Goal: Task Accomplishment & Management: Manage account settings

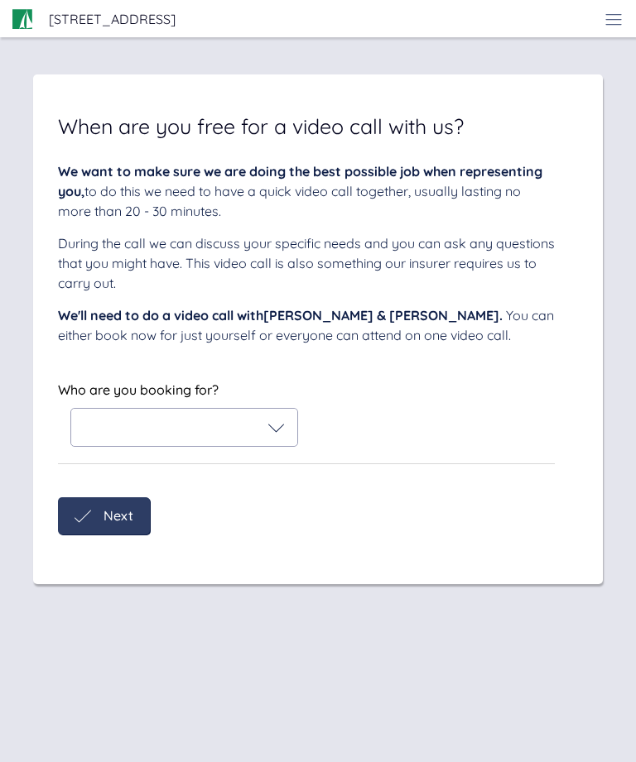
click at [114, 517] on span "Next" at bounding box center [118, 515] width 30 height 15
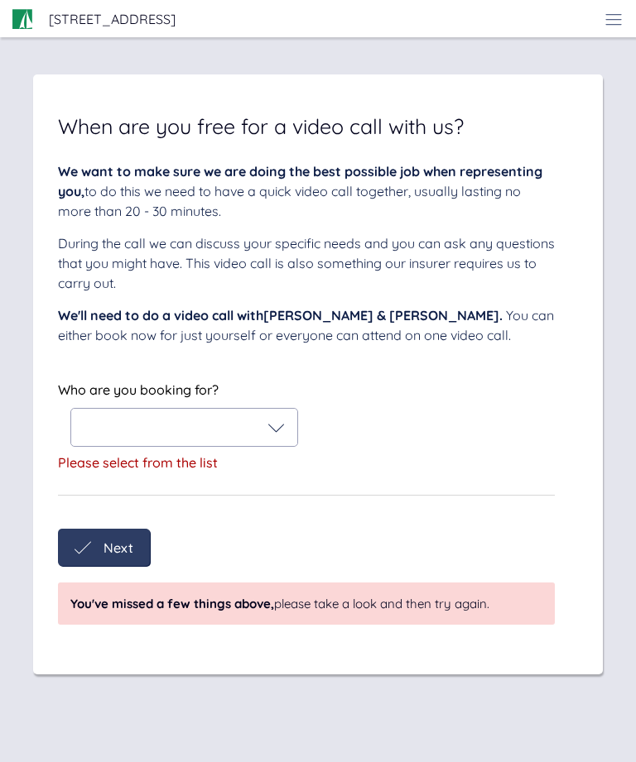
click at [194, 433] on div at bounding box center [184, 428] width 201 height 17
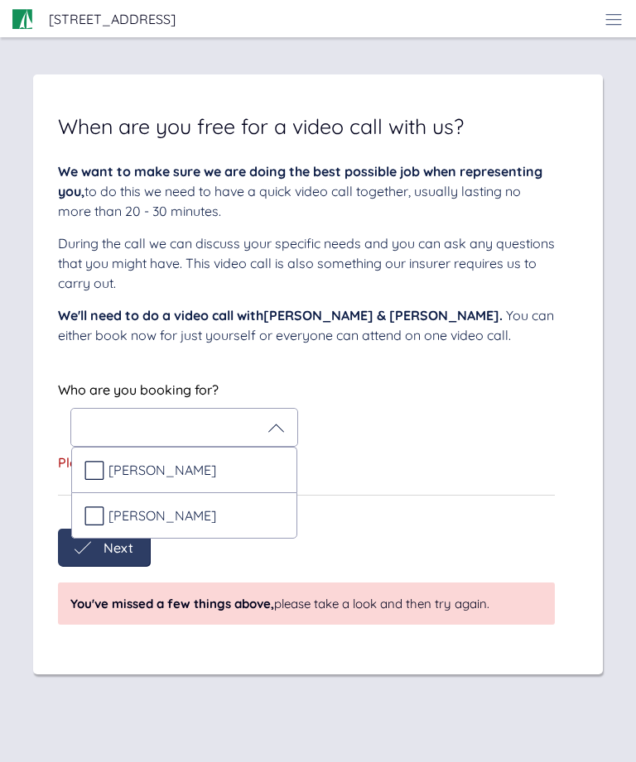
click at [93, 527] on div "[PERSON_NAME]" at bounding box center [184, 515] width 226 height 46
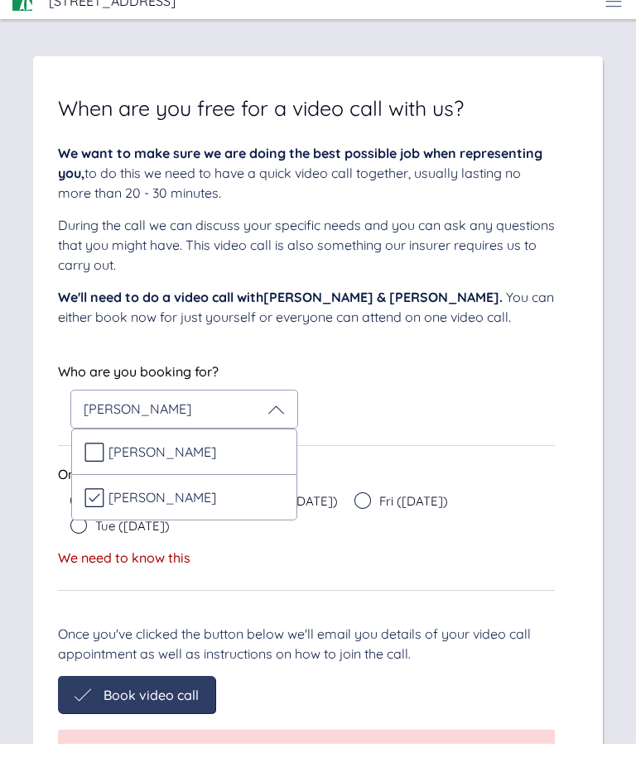
scroll to position [58, 0]
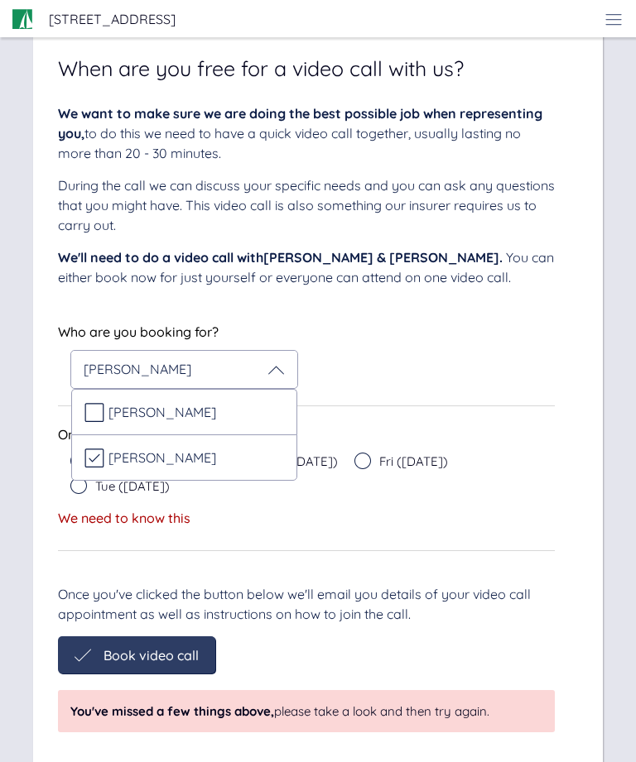
click at [450, 515] on div "We need to know this" at bounding box center [306, 518] width 496 height 15
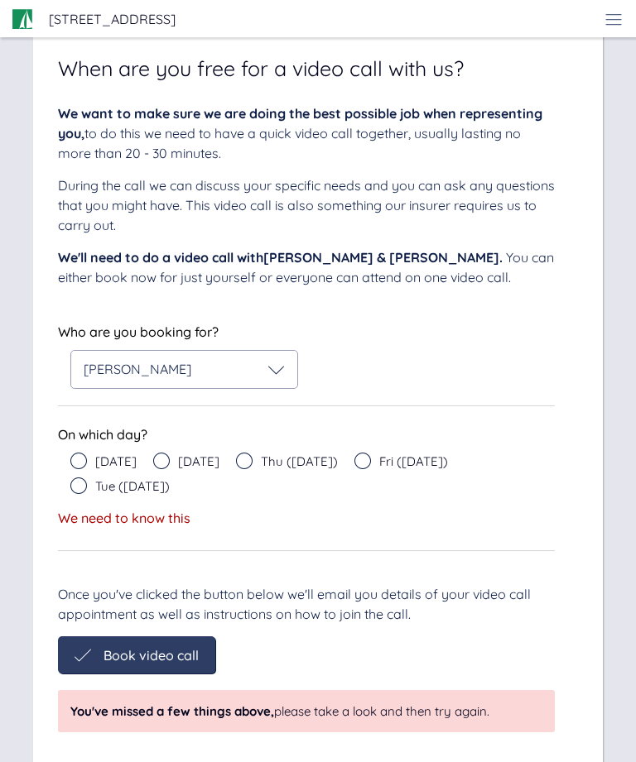
click at [79, 459] on icon at bounding box center [78, 461] width 17 height 17
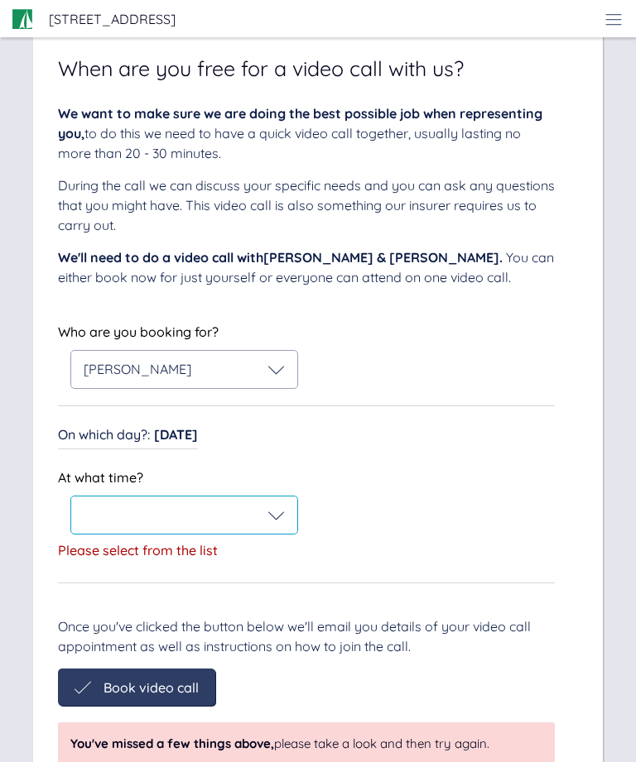
click at [271, 517] on icon at bounding box center [276, 515] width 17 height 17
click at [209, 562] on div "3:30 PM" at bounding box center [184, 555] width 226 height 41
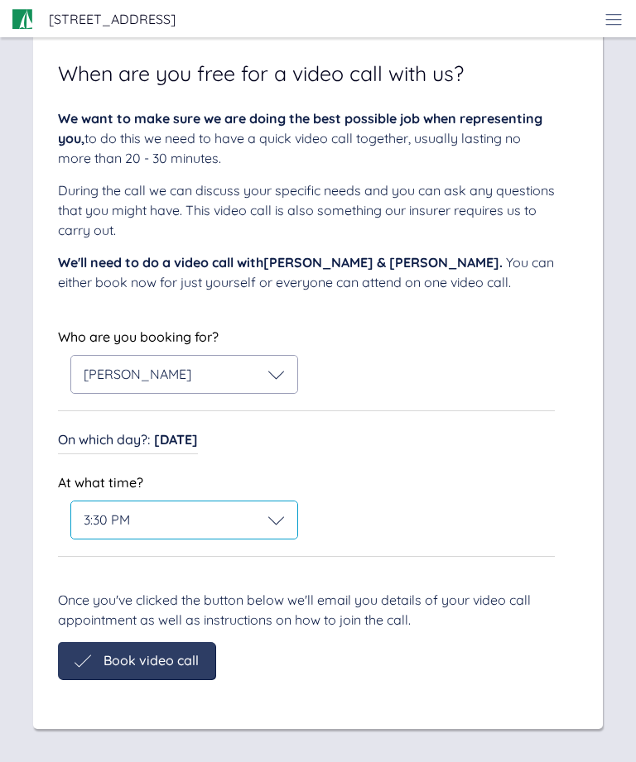
scroll to position [0, 0]
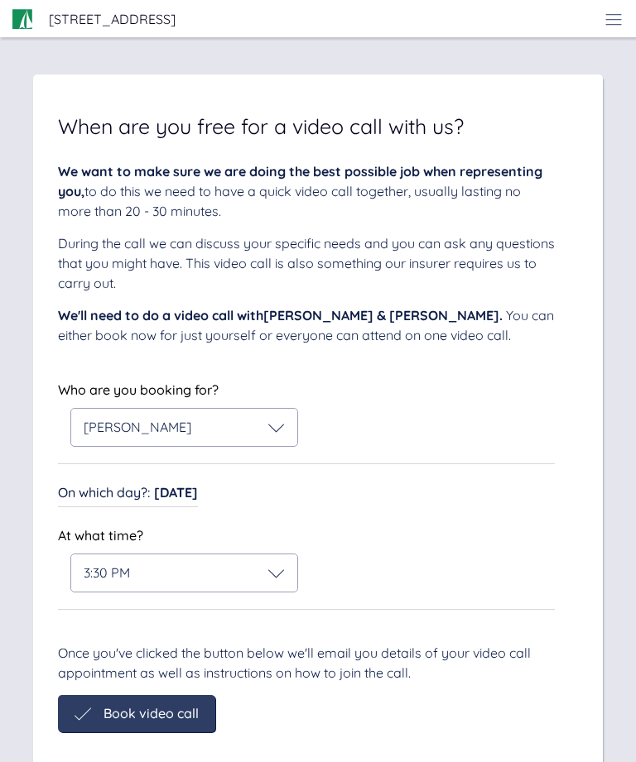
click at [157, 730] on div "Sail Legal - Your case Your sale of: 165 Hastings Road Your sale of: 165 Hastin…" at bounding box center [317, 407] width 569 height 749
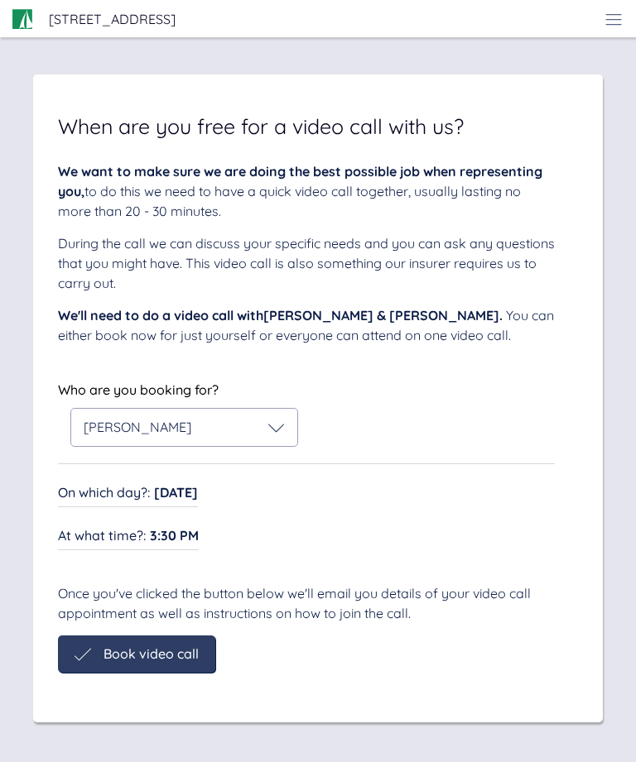
click at [170, 659] on span "Book video call" at bounding box center [150, 653] width 95 height 15
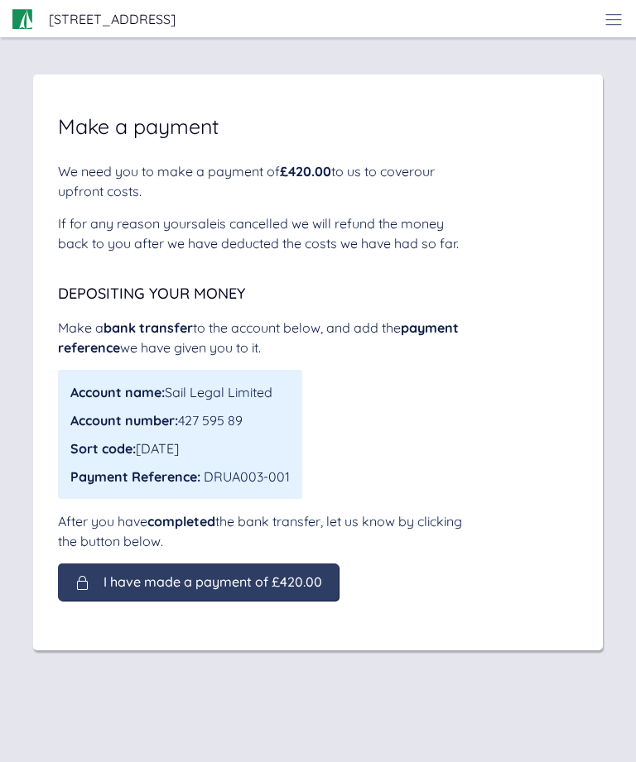
click at [498, 729] on div "Sail Legal - Your case Your sale of: 165 Hastings Road Your sale of: 165 Hastin…" at bounding box center [317, 381] width 569 height 696
click at [633, 761] on div "Sail Legal - Your case Your sale of: 165 Hastings Road Your sale of: 165 Hastin…" at bounding box center [318, 381] width 636 height 762
click at [495, 703] on div "Sail Legal - Your case Your sale of: 165 Hastings Road Your sale of: 165 Hastin…" at bounding box center [317, 381] width 569 height 696
click at [290, 578] on span "I have made a payment of £420.00" at bounding box center [212, 581] width 218 height 15
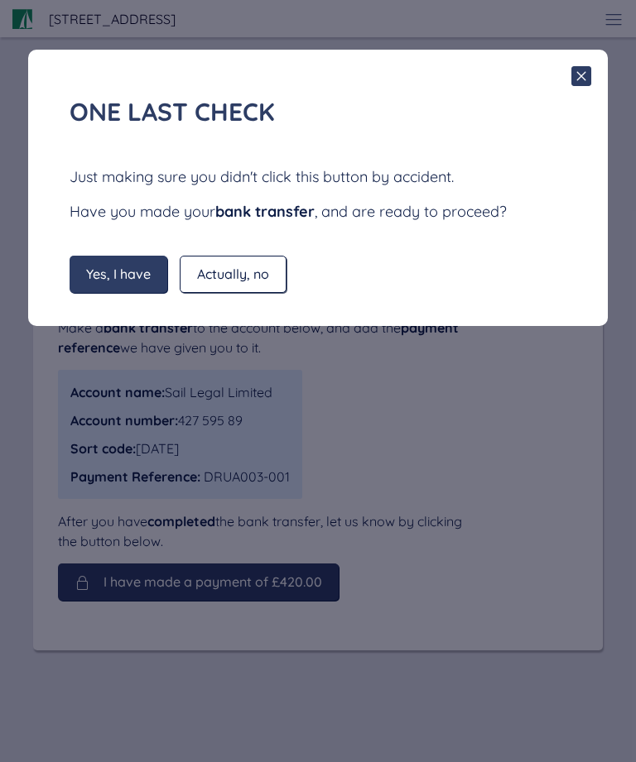
click at [140, 285] on div "Yes, I have" at bounding box center [119, 274] width 98 height 37
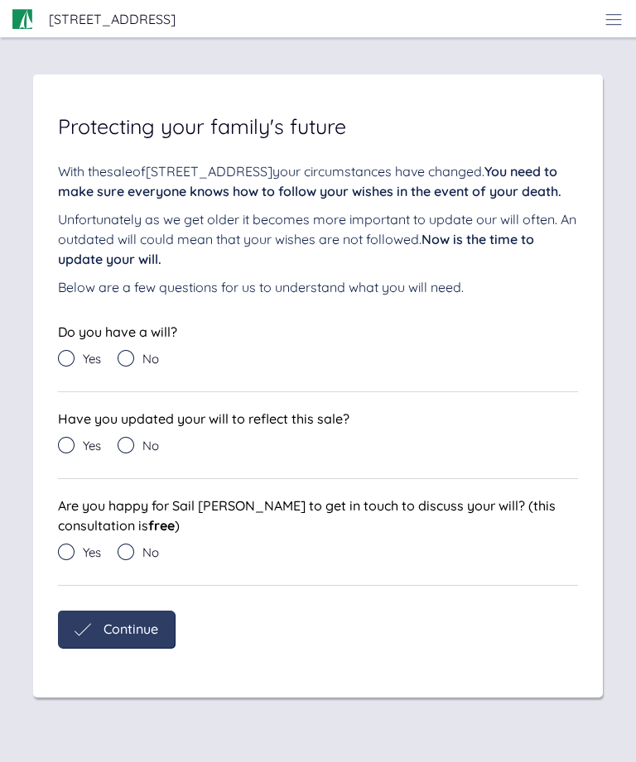
click at [128, 360] on icon at bounding box center [126, 358] width 17 height 17
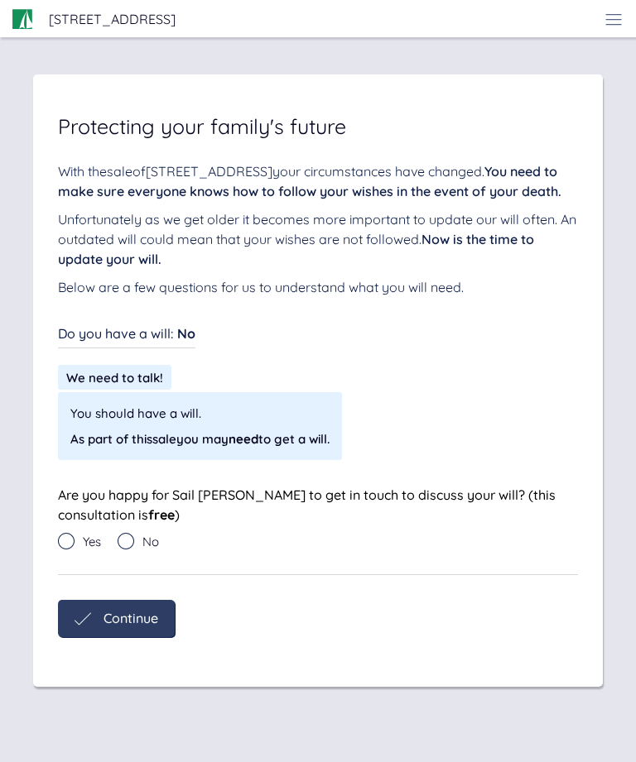
click at [190, 338] on span "No" at bounding box center [186, 333] width 18 height 17
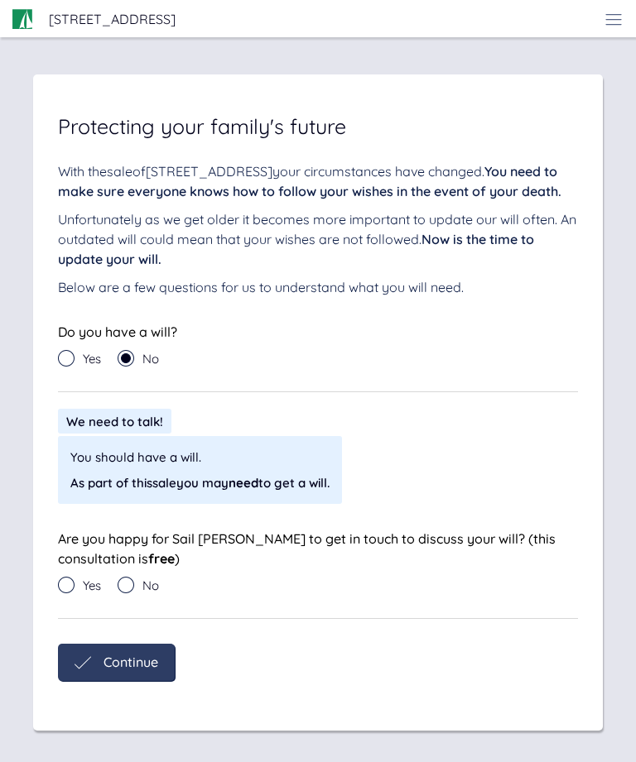
click at [70, 358] on icon at bounding box center [66, 358] width 17 height 17
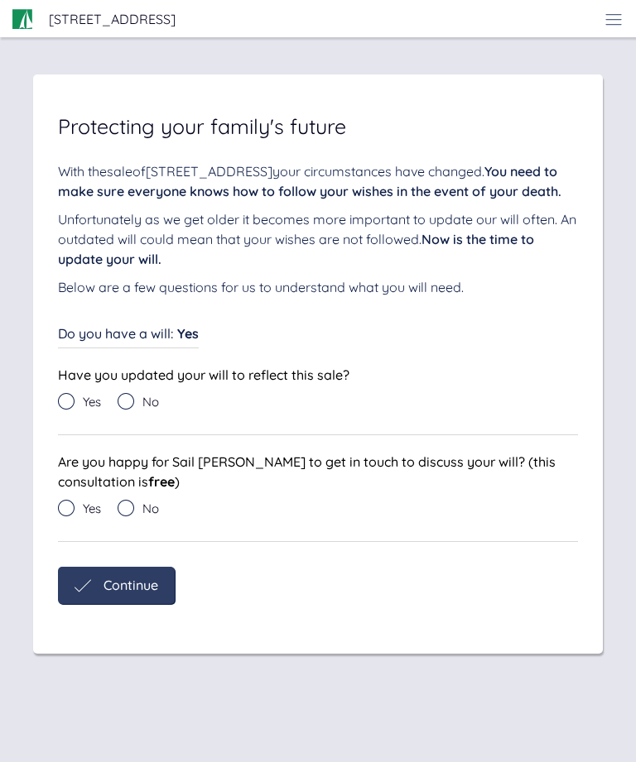
click at [68, 397] on icon at bounding box center [66, 401] width 17 height 17
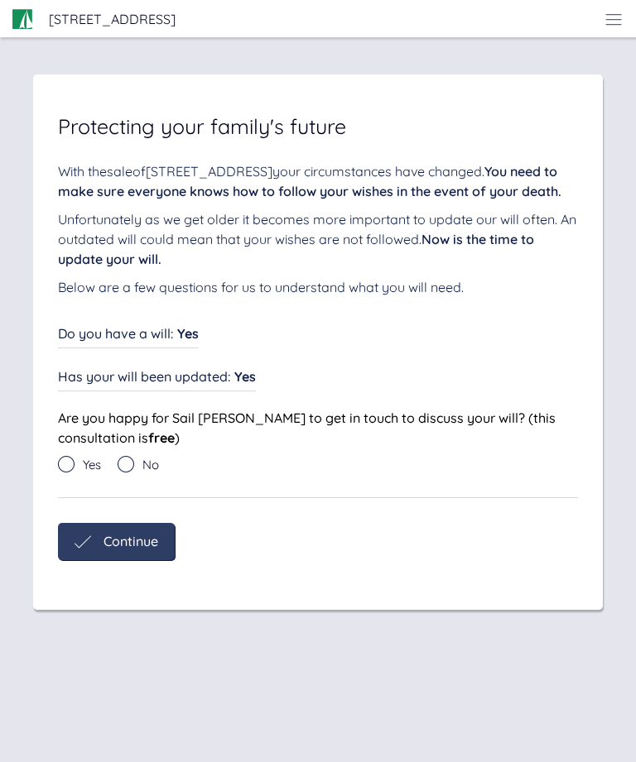
click at [130, 456] on icon at bounding box center [126, 464] width 17 height 17
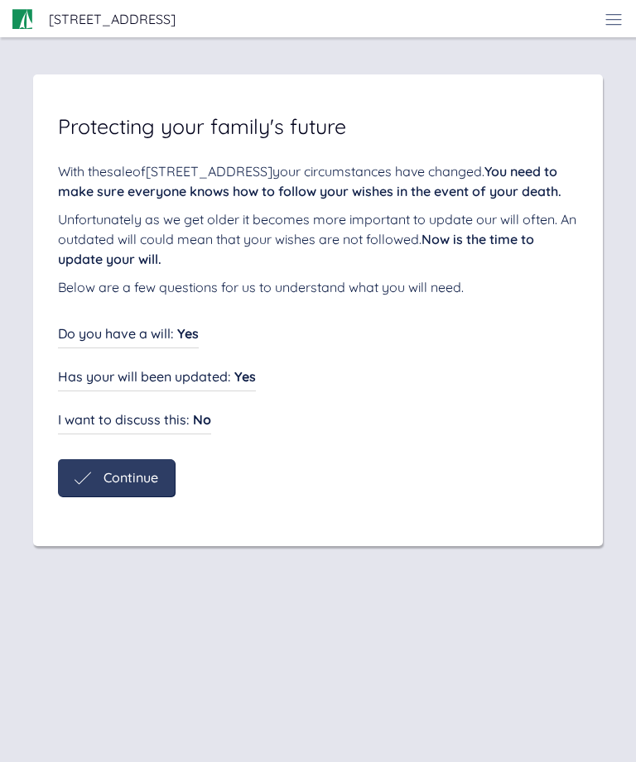
click at [142, 487] on div "Continue" at bounding box center [116, 477] width 117 height 37
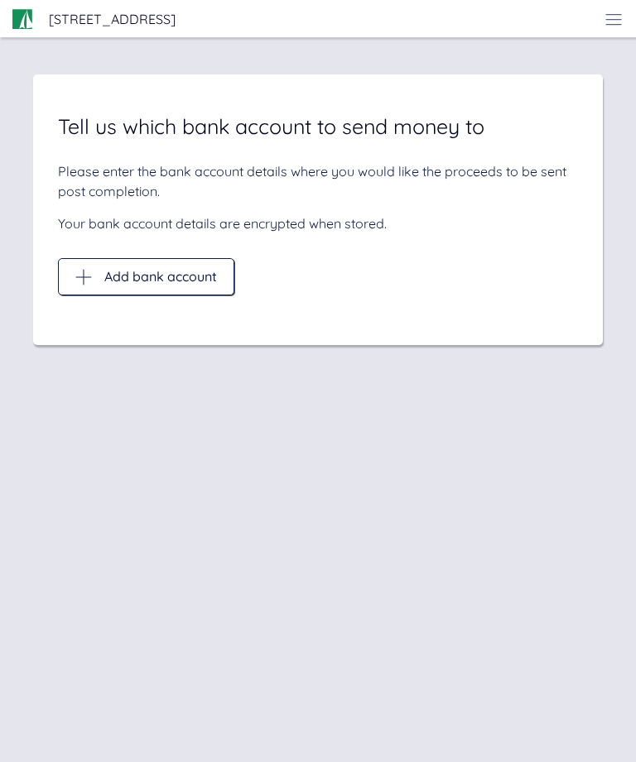
click at [187, 278] on span "Add bank account" at bounding box center [160, 276] width 113 height 15
click at [80, 287] on div "Add bank account" at bounding box center [146, 276] width 176 height 37
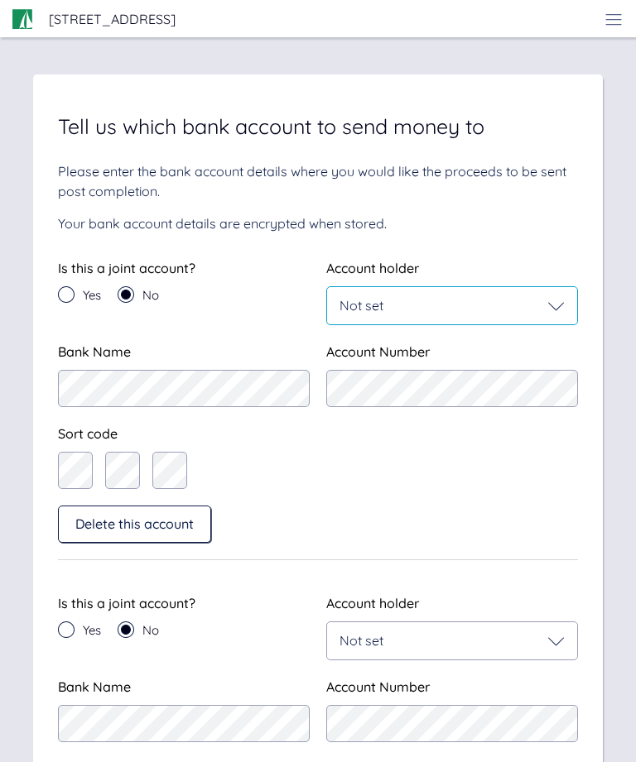
click at [544, 308] on div "Not set" at bounding box center [451, 306] width 225 height 17
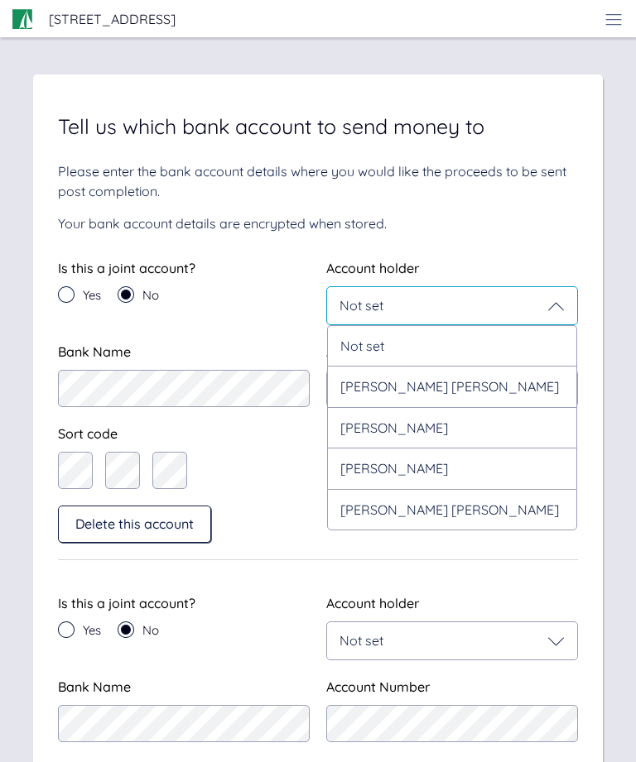
click at [484, 514] on div "Alison Jane Drury" at bounding box center [452, 509] width 250 height 41
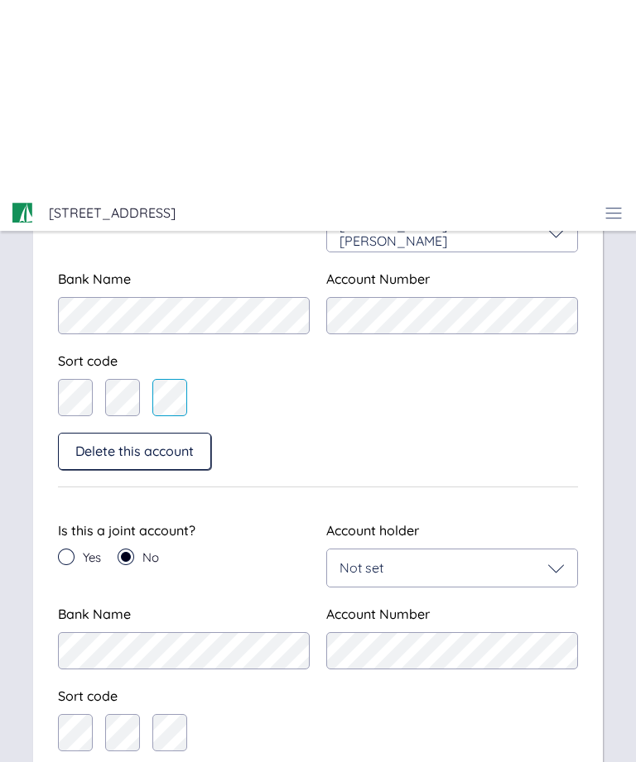
scroll to position [283, 0]
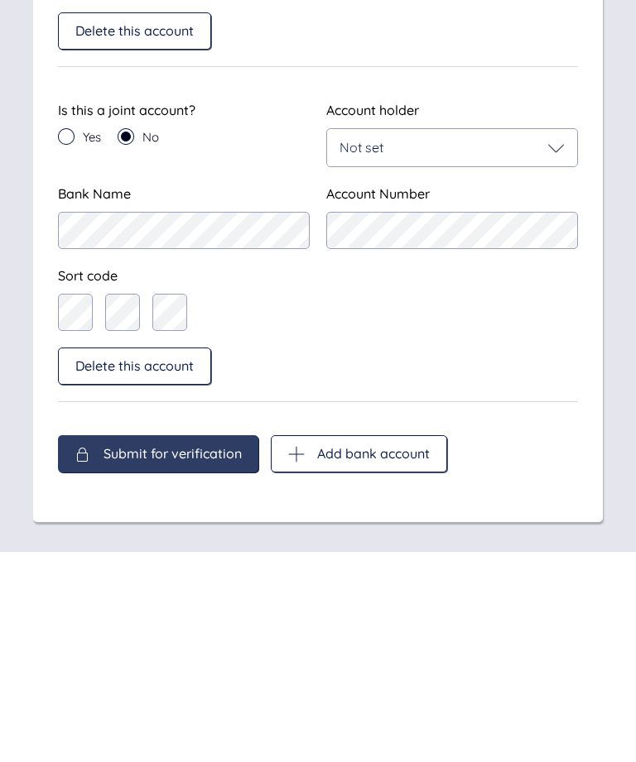
click at [175, 558] on div "Delete this account" at bounding box center [134, 576] width 153 height 37
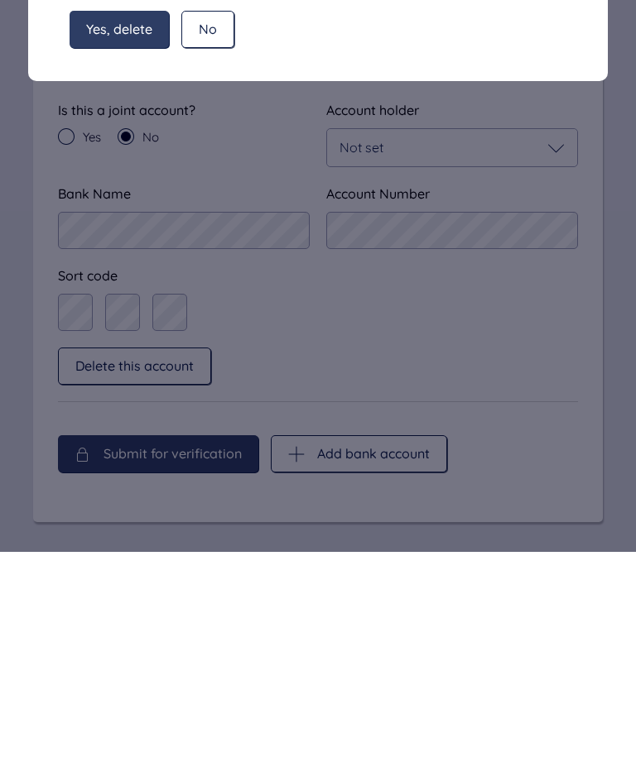
scroll to position [233, 0]
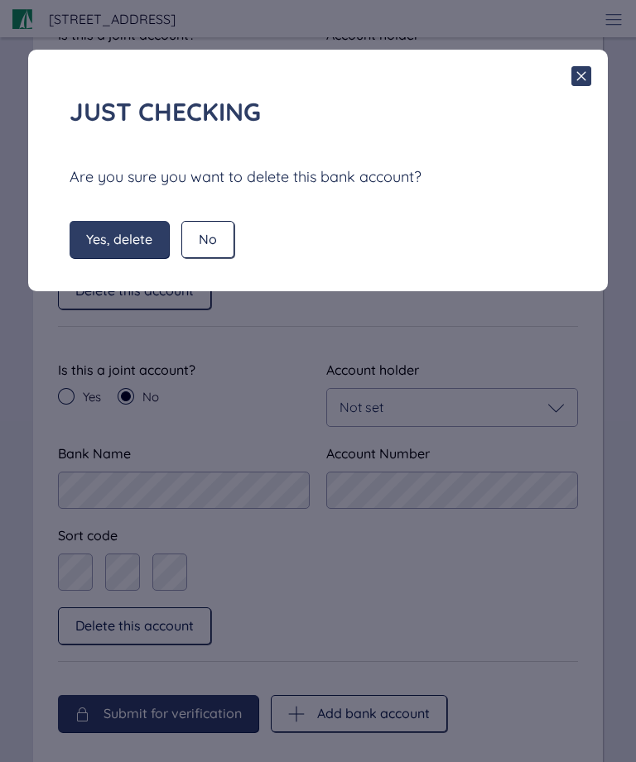
click at [141, 252] on div "Yes, delete" at bounding box center [119, 239] width 99 height 37
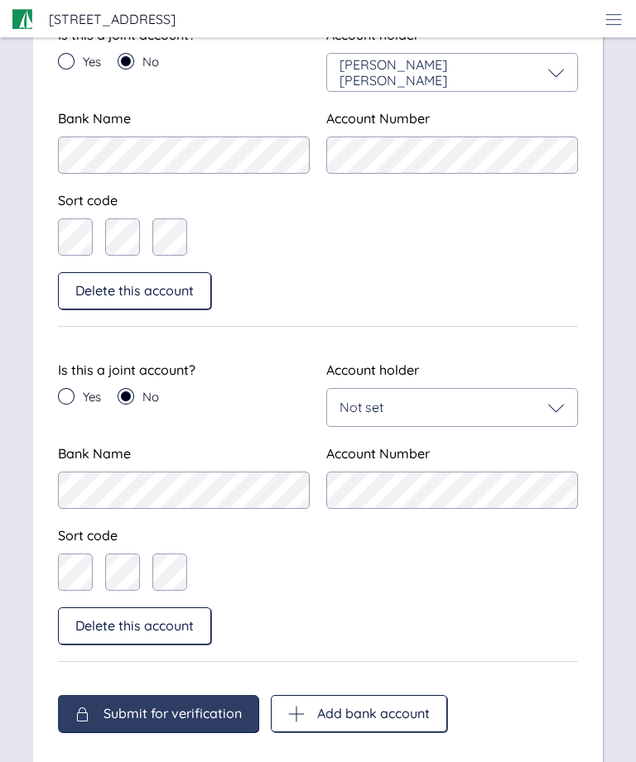
scroll to position [0, 0]
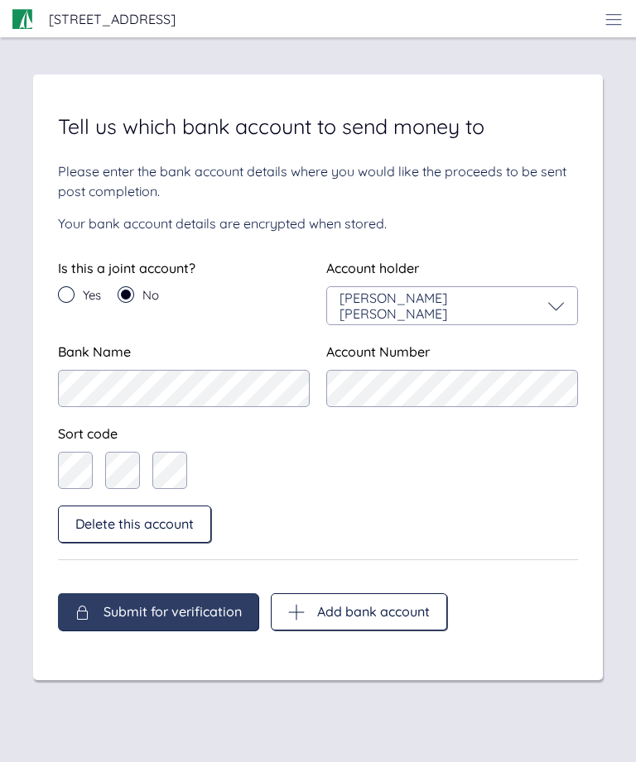
click at [210, 607] on span "Submit for verification" at bounding box center [172, 611] width 138 height 15
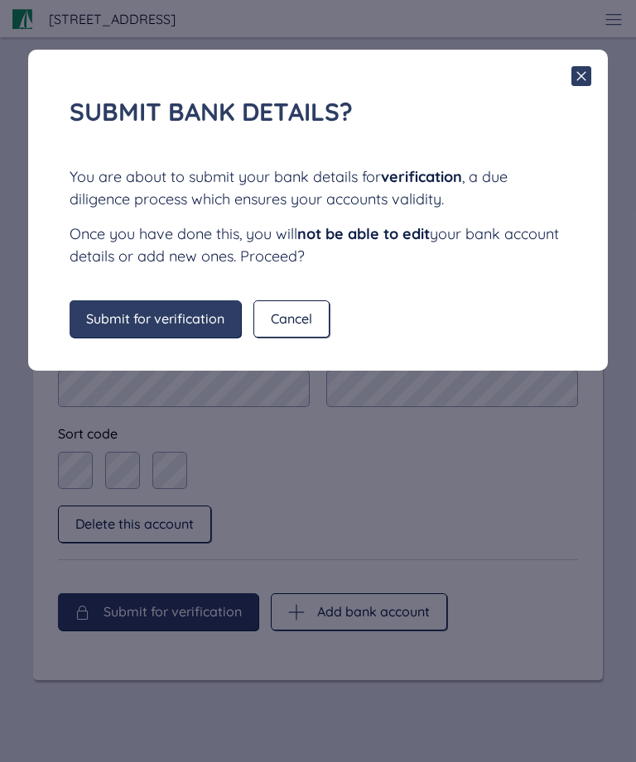
scroll to position [1, 0]
click at [174, 323] on span "Submit for verification" at bounding box center [155, 318] width 138 height 15
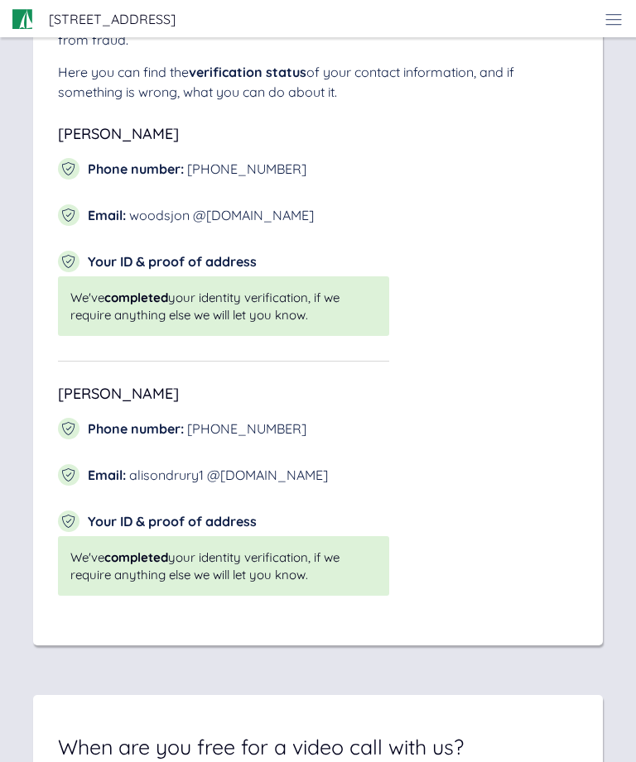
scroll to position [8362, 0]
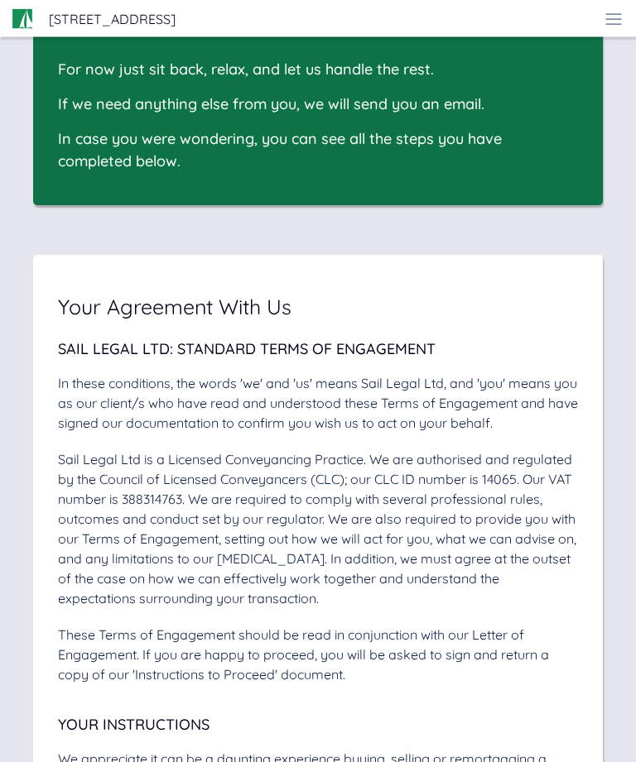
scroll to position [0, 0]
